Goal: Information Seeking & Learning: Learn about a topic

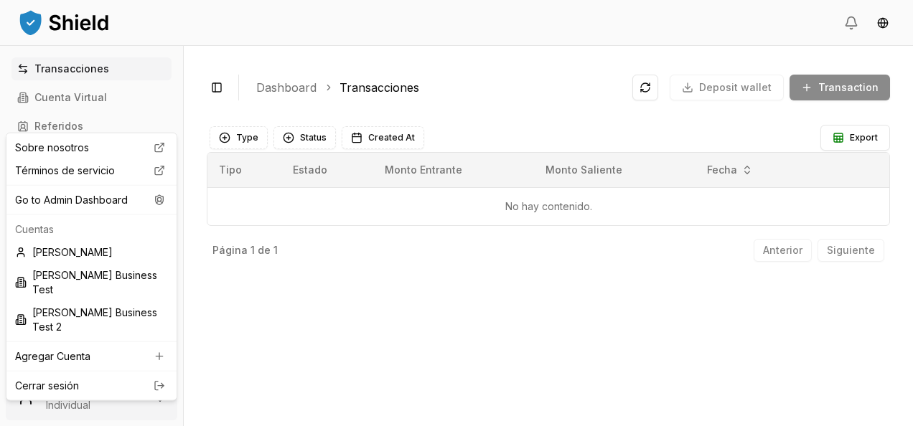
click at [107, 378] on html "Transacciones Cuenta Virtual Referidos Facturas Escaneos de Billeteras Cuentas …" at bounding box center [456, 213] width 913 height 426
click at [121, 196] on div "Go to Admin Dashboard" at bounding box center [91, 200] width 164 height 23
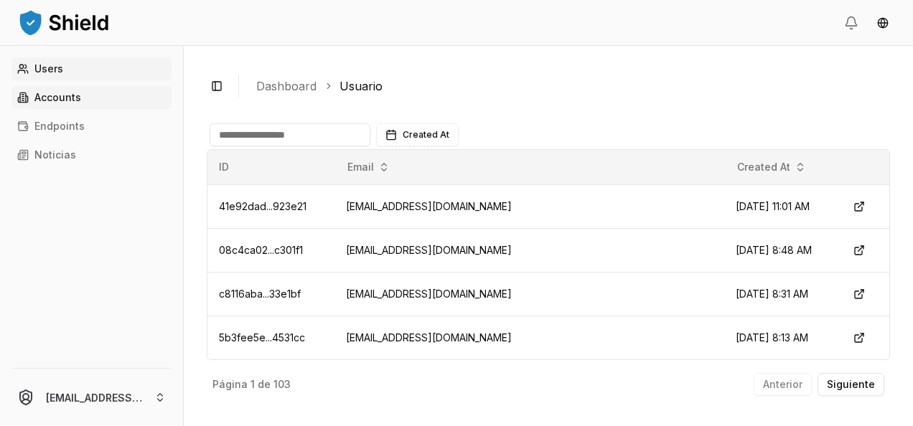
click at [93, 96] on link "Accounts" at bounding box center [91, 97] width 160 height 23
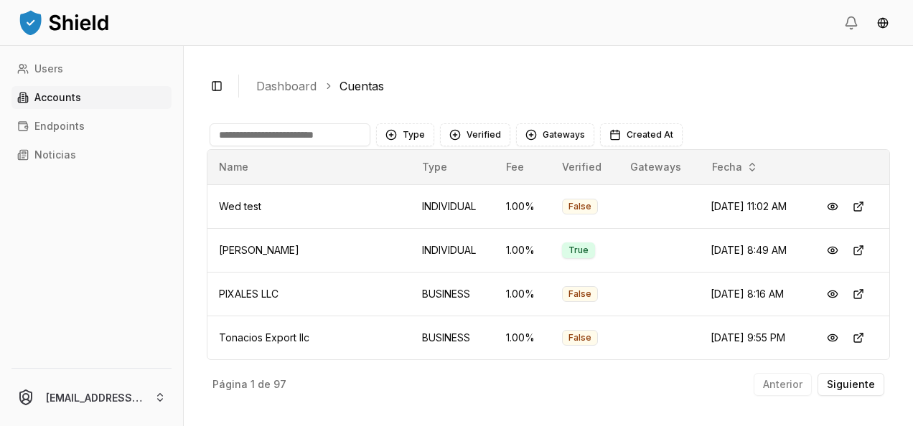
click at [266, 132] on input at bounding box center [290, 134] width 161 height 23
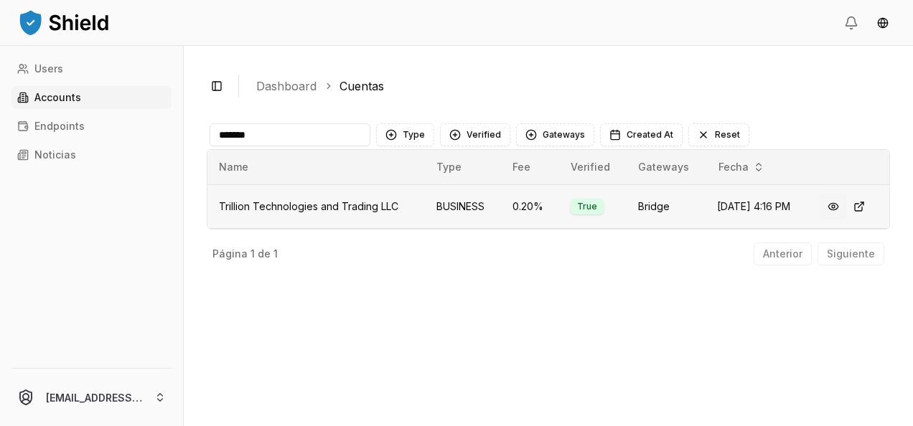
type input "*******"
click at [841, 210] on button at bounding box center [834, 207] width 26 height 26
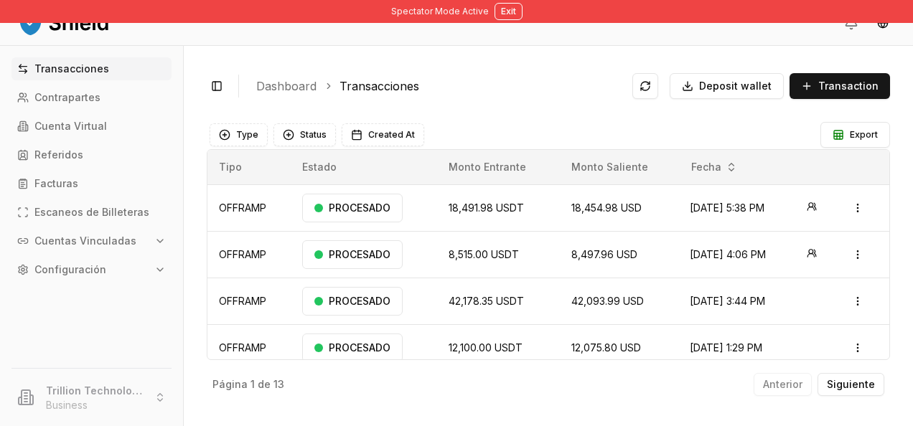
scroll to position [34, 0]
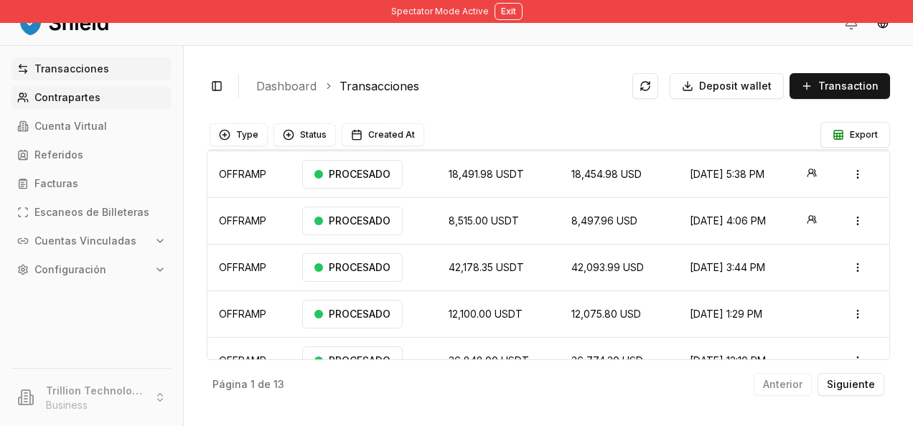
click at [67, 99] on p "Contrapartes" at bounding box center [67, 98] width 66 height 10
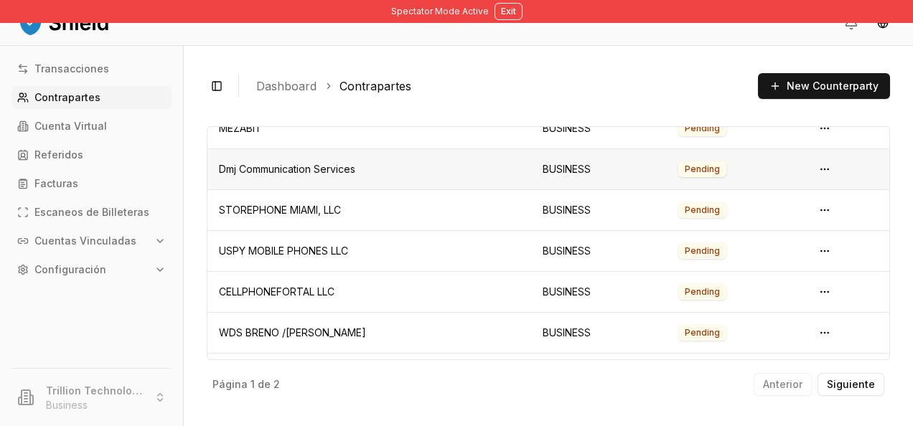
scroll to position [126, 0]
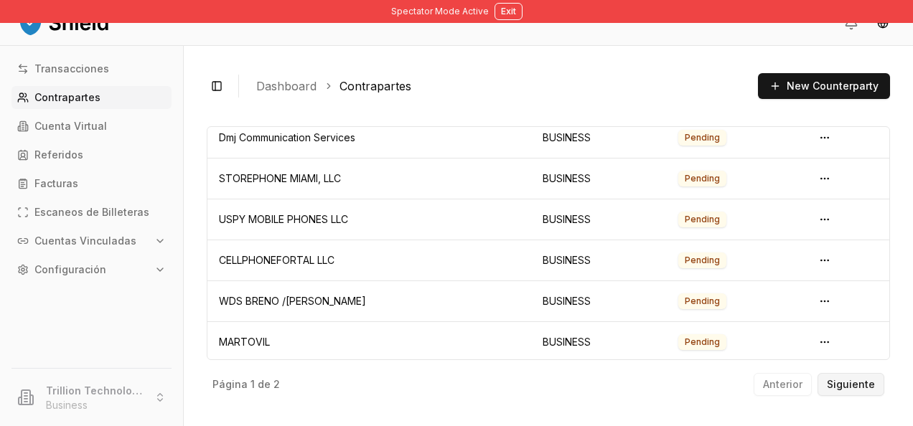
click at [845, 393] on button "Siguiente" at bounding box center [851, 384] width 67 height 23
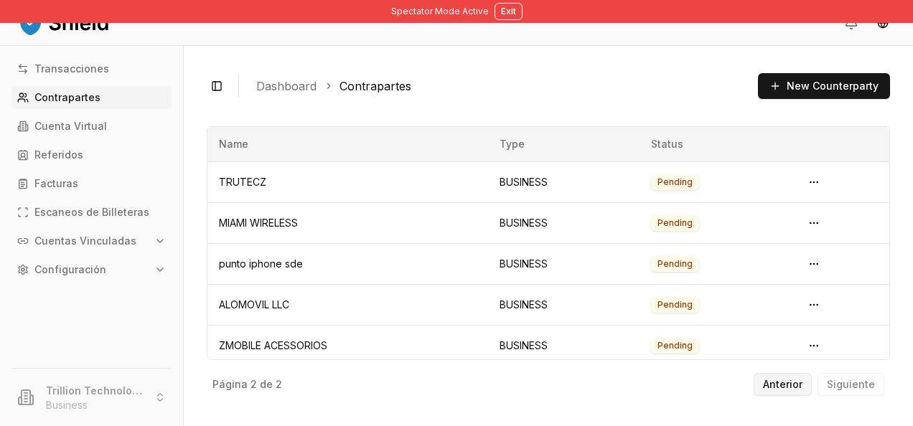
click at [788, 388] on p "Anterior" at bounding box center [782, 385] width 39 height 10
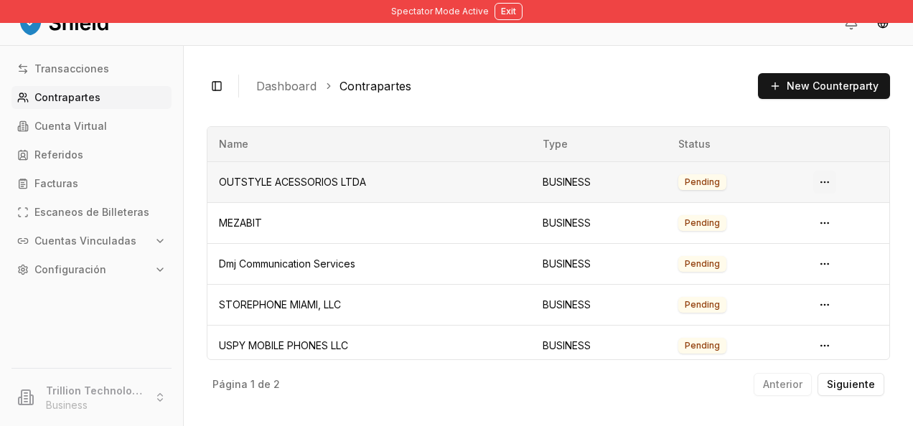
click at [818, 179] on html "Spectator Mode Active Exit Transacciones Contrapartes Cuenta Virtual Referidos …" at bounding box center [456, 213] width 913 height 426
click at [788, 238] on span "View Details" at bounding box center [789, 240] width 58 height 14
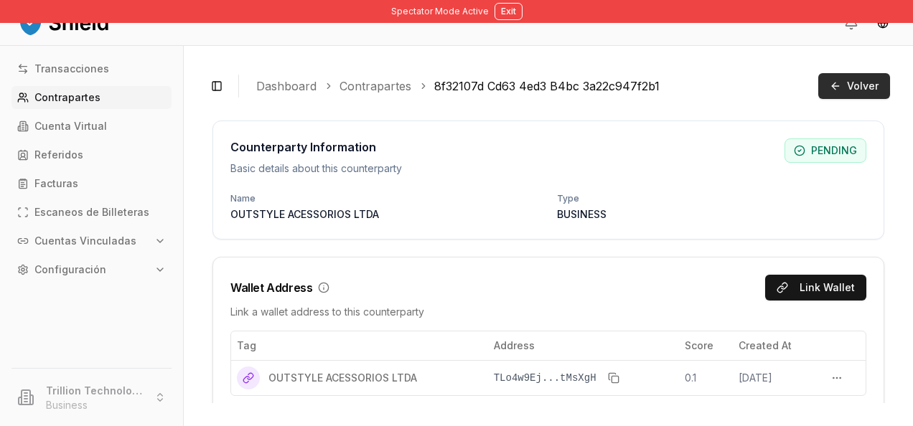
click at [837, 86] on button "Volver" at bounding box center [854, 86] width 72 height 26
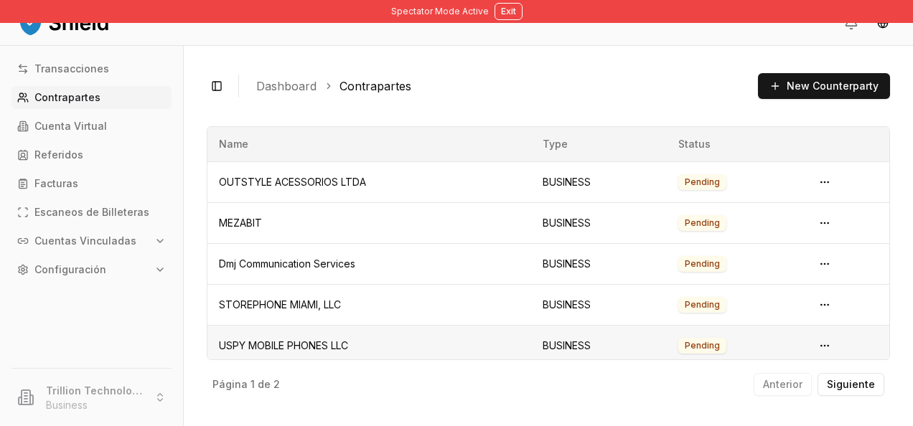
scroll to position [126, 0]
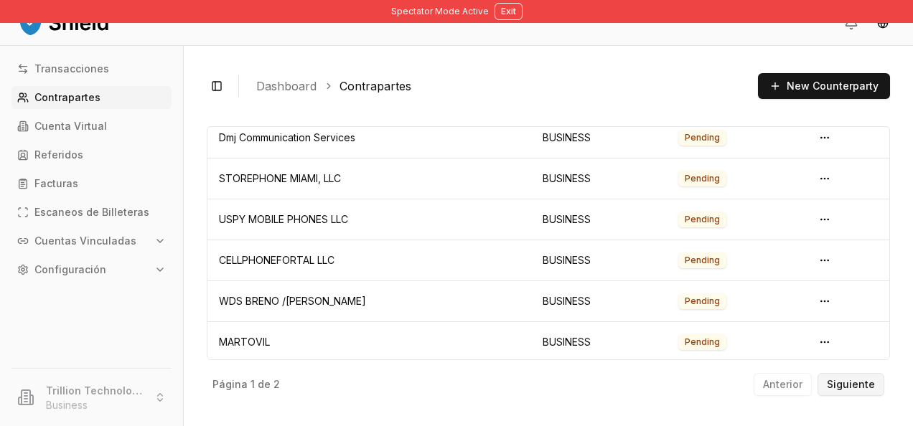
click at [849, 383] on p "Siguiente" at bounding box center [851, 385] width 48 height 10
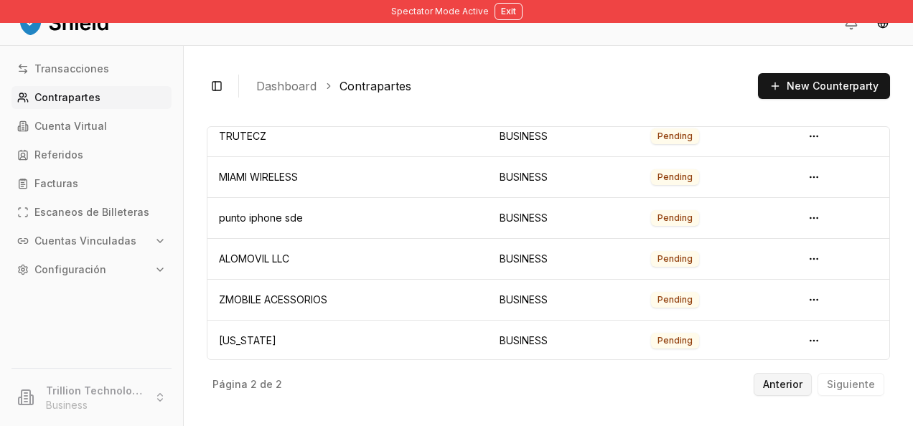
click at [767, 393] on button "Anterior" at bounding box center [783, 384] width 58 height 23
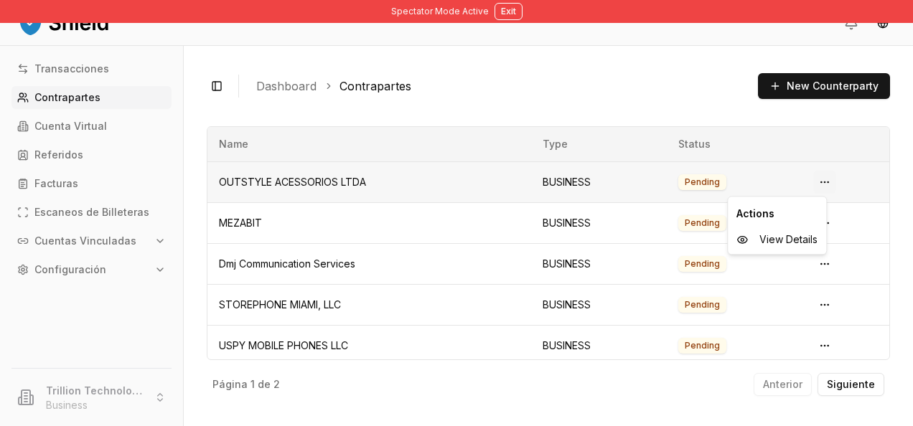
click at [822, 181] on html "Spectator Mode Active Exit Transacciones Contrapartes Cuenta Virtual Referidos …" at bounding box center [456, 213] width 913 height 426
click at [790, 231] on div "View Details" at bounding box center [777, 239] width 93 height 23
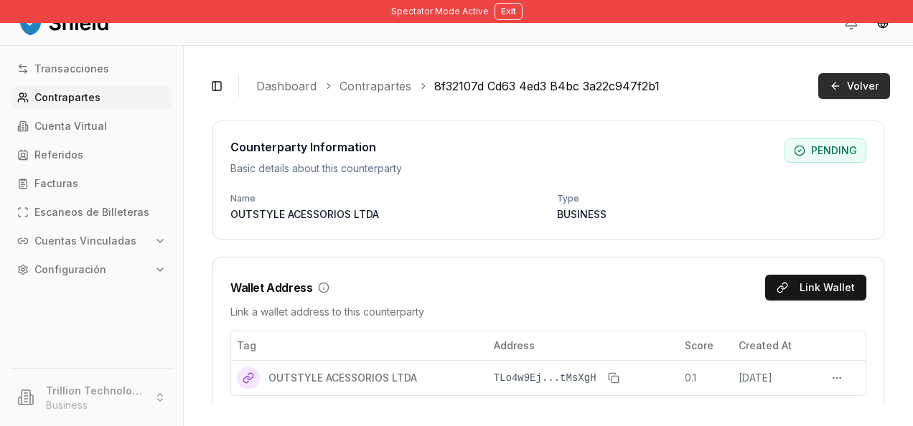
click at [864, 89] on span "Volver" at bounding box center [863, 86] width 32 height 14
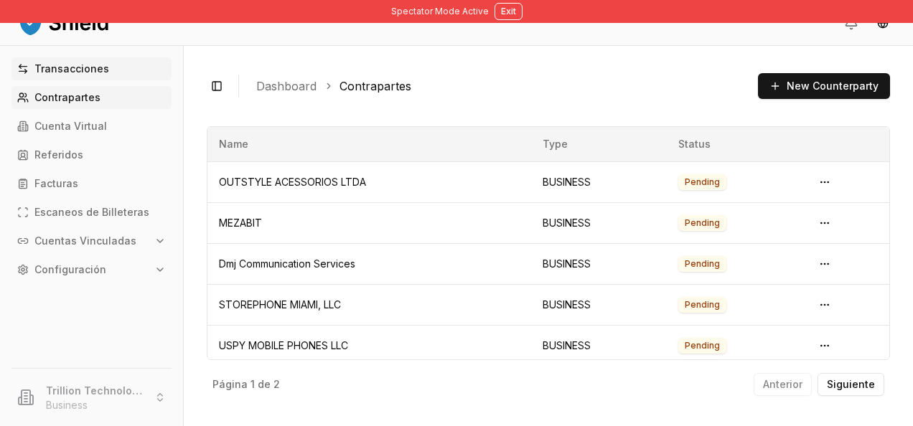
click at [64, 64] on p "Transacciones" at bounding box center [71, 69] width 75 height 10
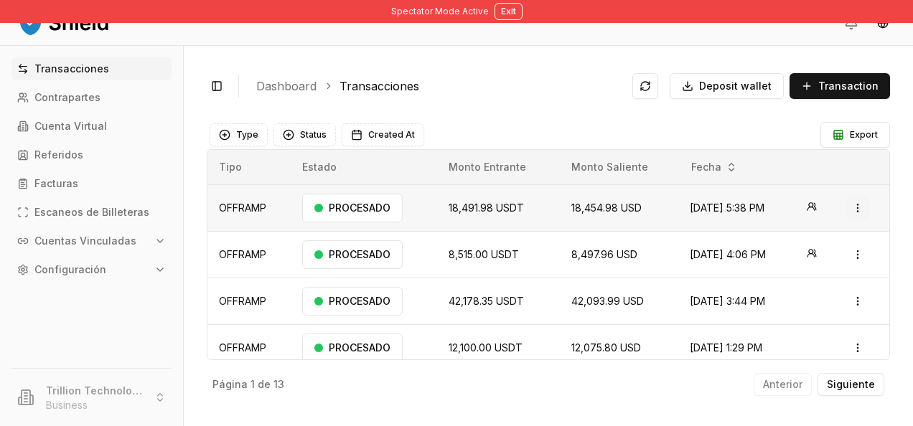
click at [841, 207] on html "Spectator Mode Active Exit Transacciones Contrapartes Cuenta Virtual Referidos …" at bounding box center [456, 213] width 913 height 426
click at [803, 265] on p "Ver Detalles" at bounding box center [803, 264] width 52 height 9
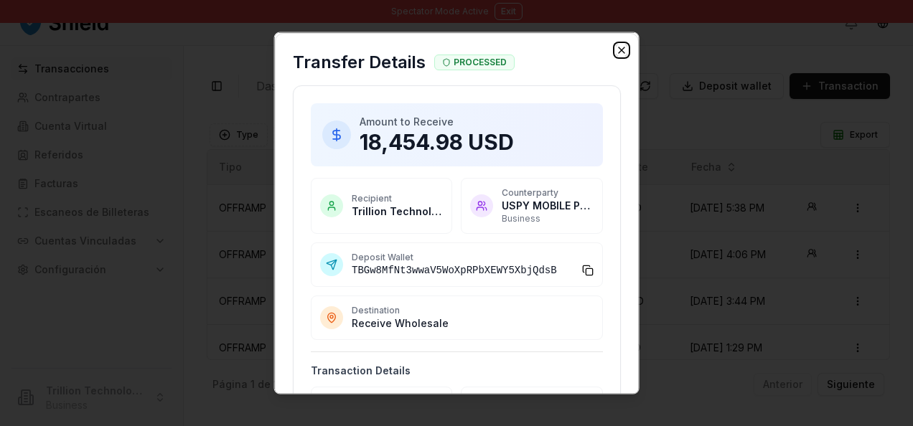
click at [615, 52] on icon "button" at bounding box center [620, 50] width 11 height 11
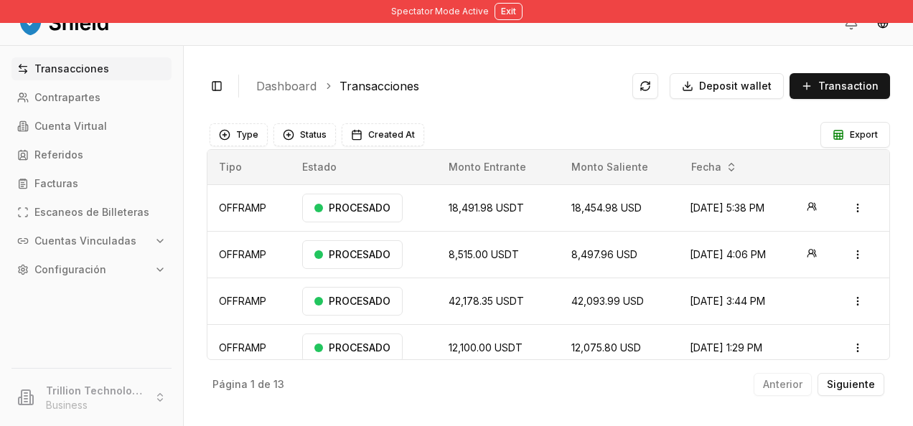
click at [635, 159] on th "Monto Saliente" at bounding box center [619, 167] width 118 height 34
click at [509, 16] on button "Exit" at bounding box center [509, 11] width 28 height 17
